Goal: Transaction & Acquisition: Book appointment/travel/reservation

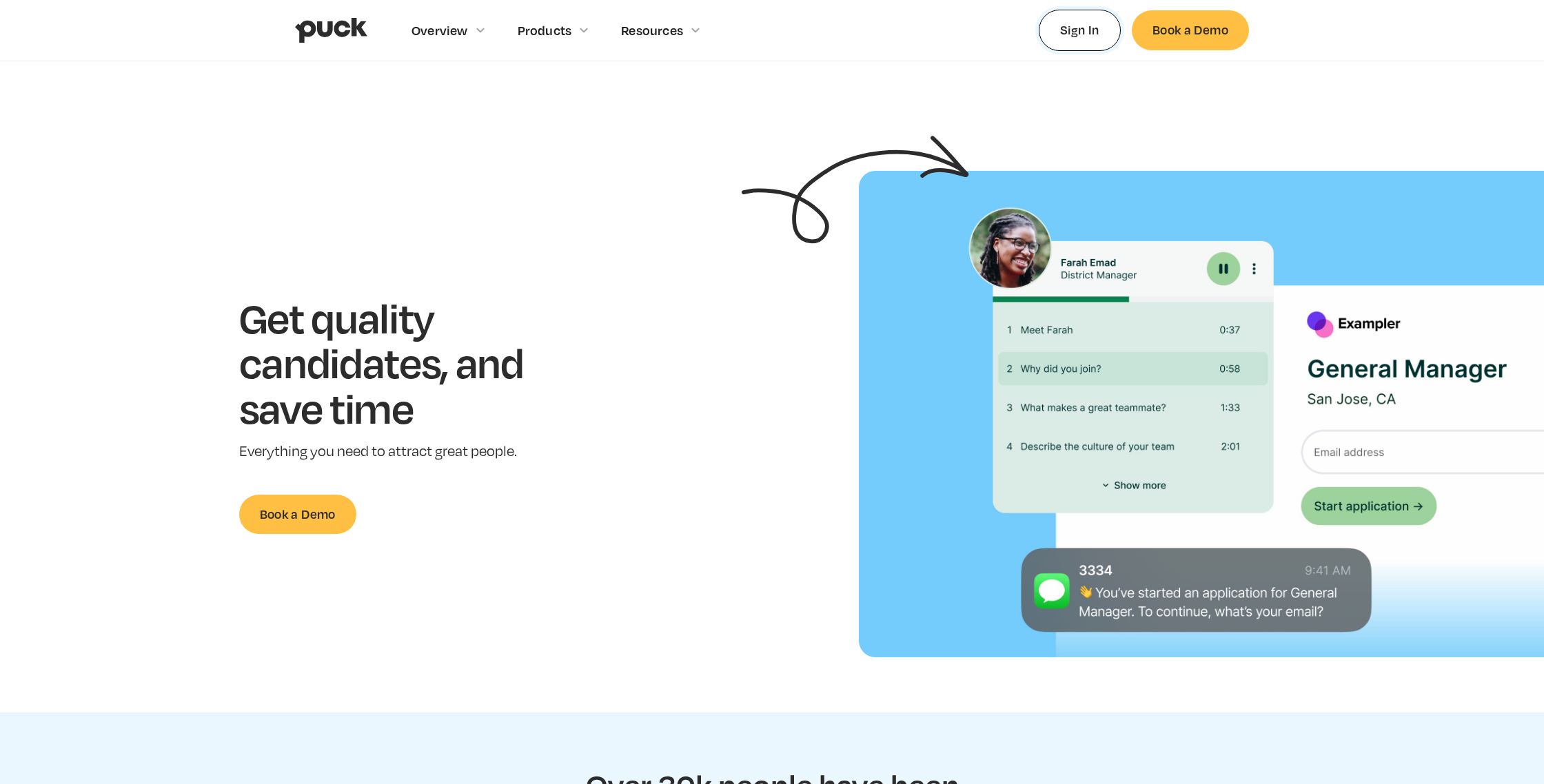
click at [1103, 31] on link "Sign In" at bounding box center [1079, 30] width 82 height 41
click at [1185, 34] on link "Book a Demo" at bounding box center [1190, 30] width 117 height 39
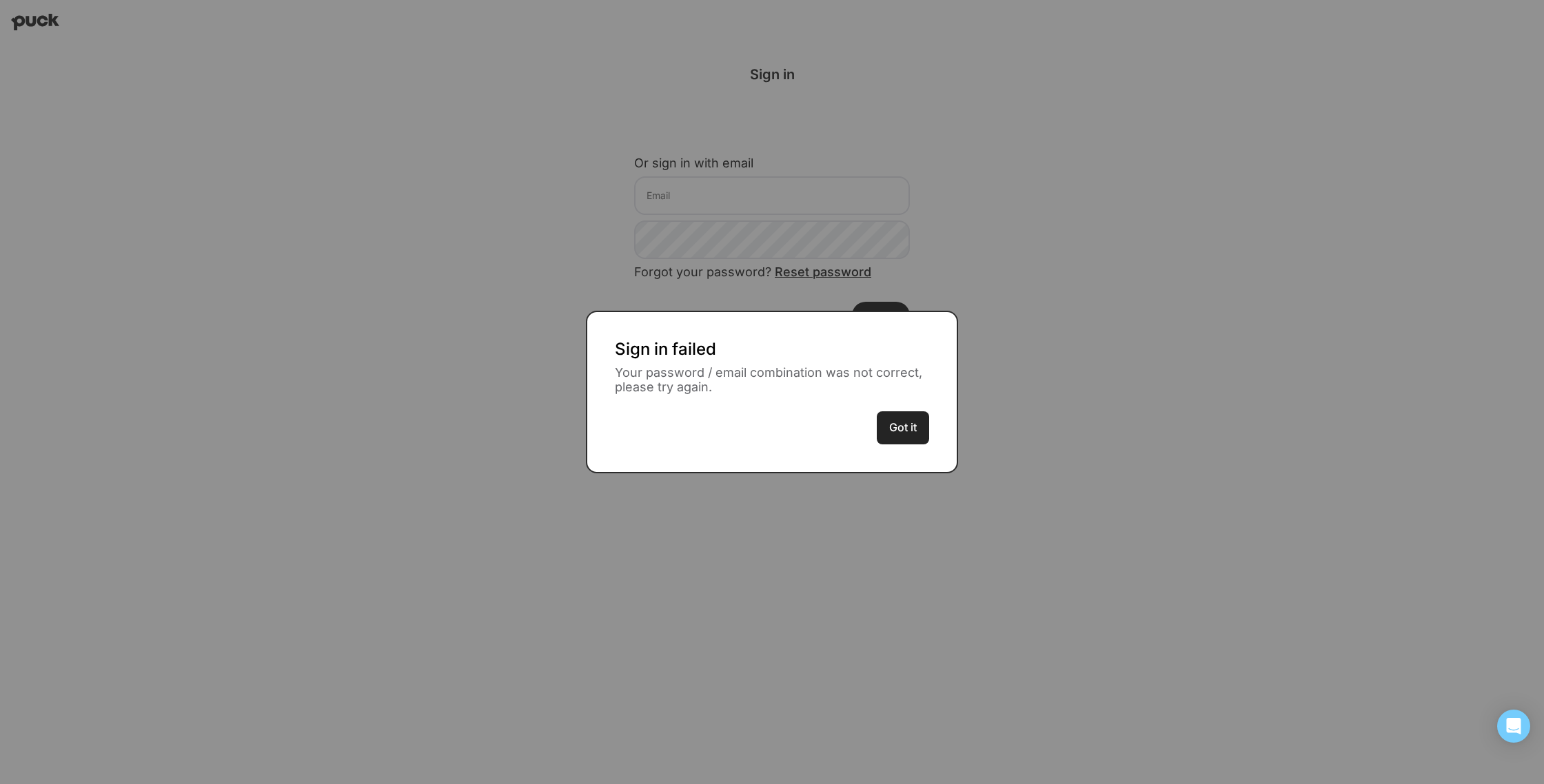
click at [922, 434] on button "Got it" at bounding box center [903, 428] width 53 height 33
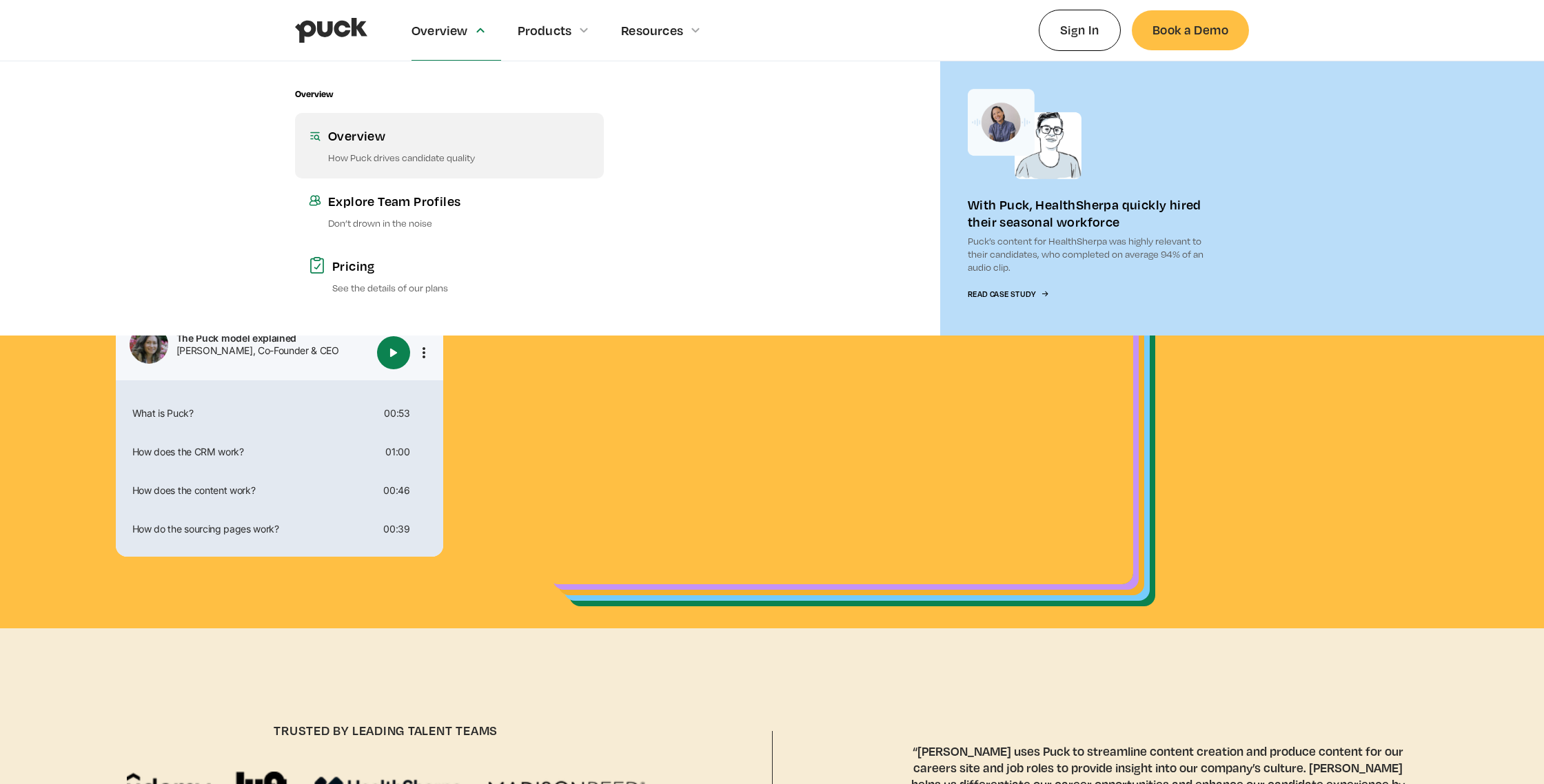
click at [375, 123] on link "Overview How Puck drives candidate quality" at bounding box center [449, 146] width 308 height 65
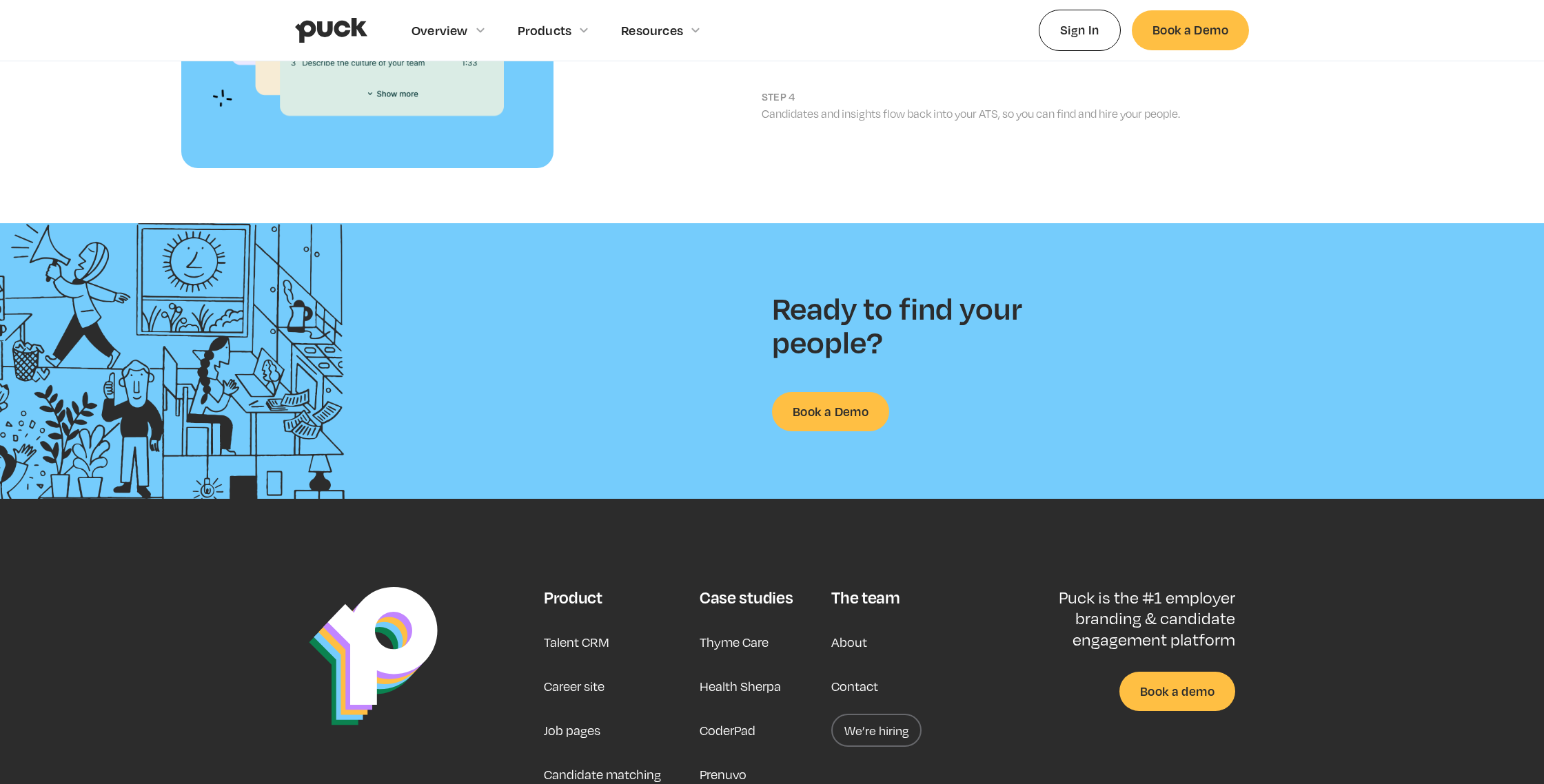
scroll to position [1969, 0]
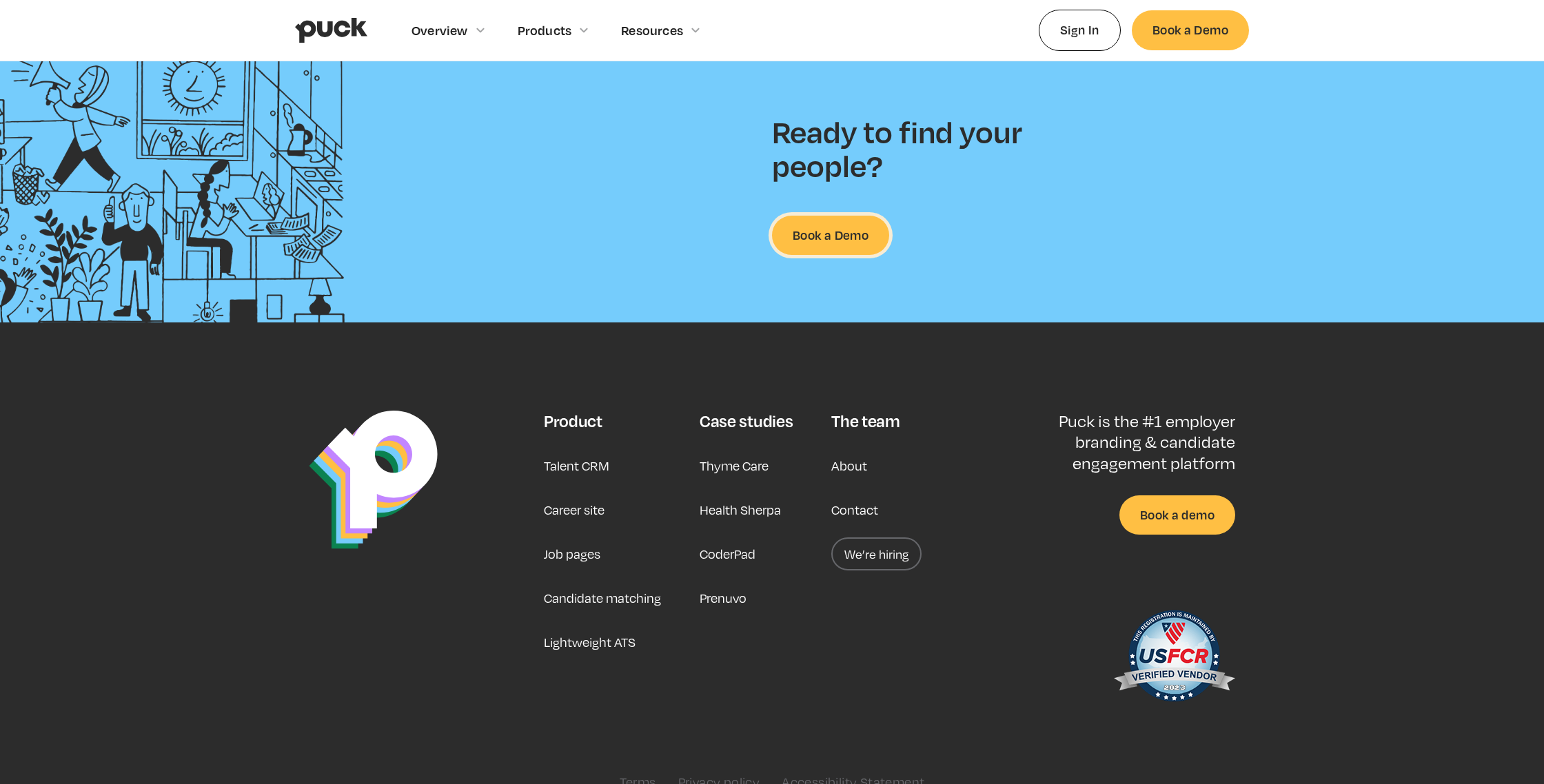
click at [850, 215] on link "Book a Demo" at bounding box center [830, 235] width 117 height 39
